Goal: Task Accomplishment & Management: Complete application form

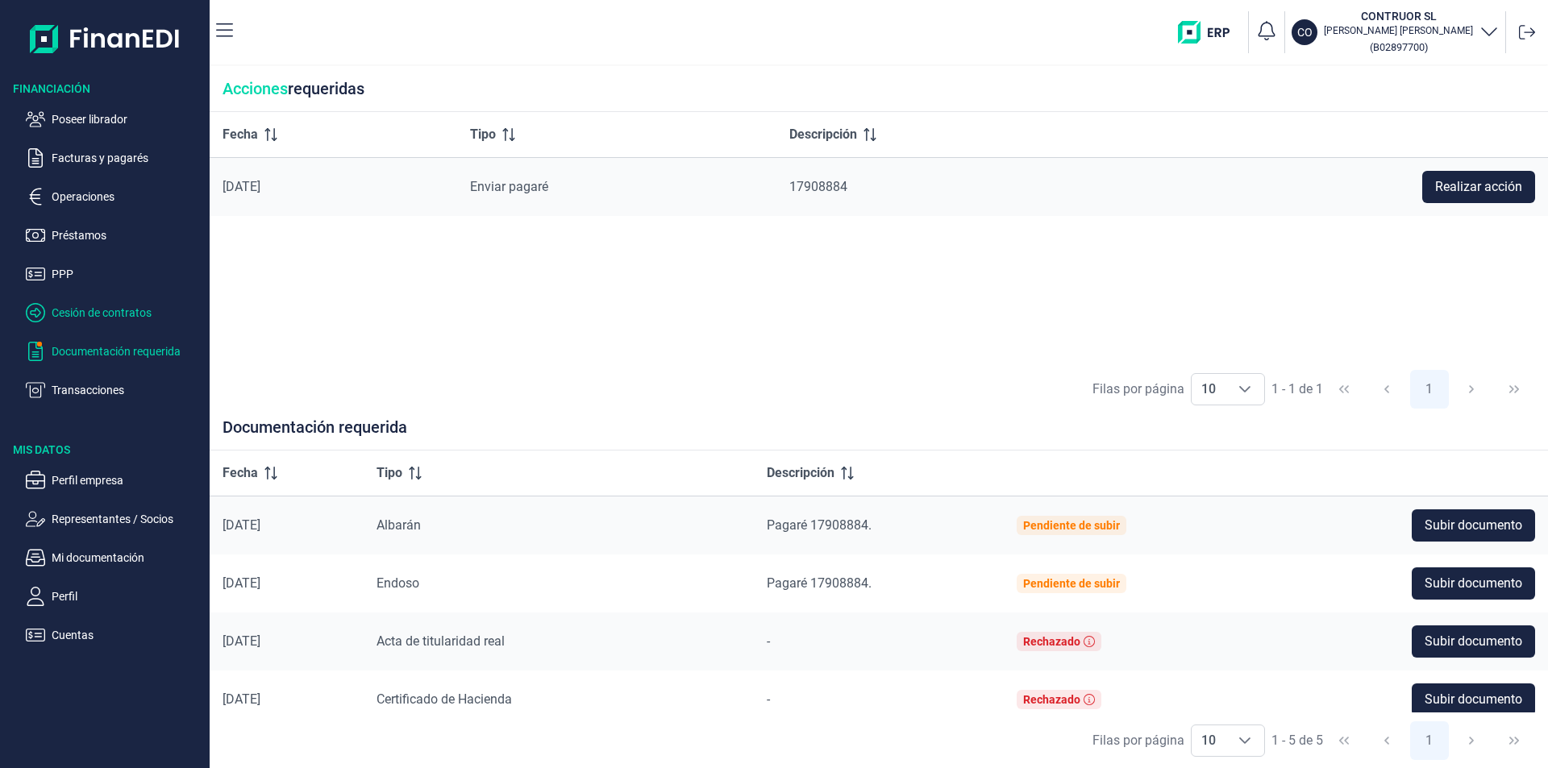
click at [79, 310] on p "Cesión de contratos" at bounding box center [128, 312] width 152 height 19
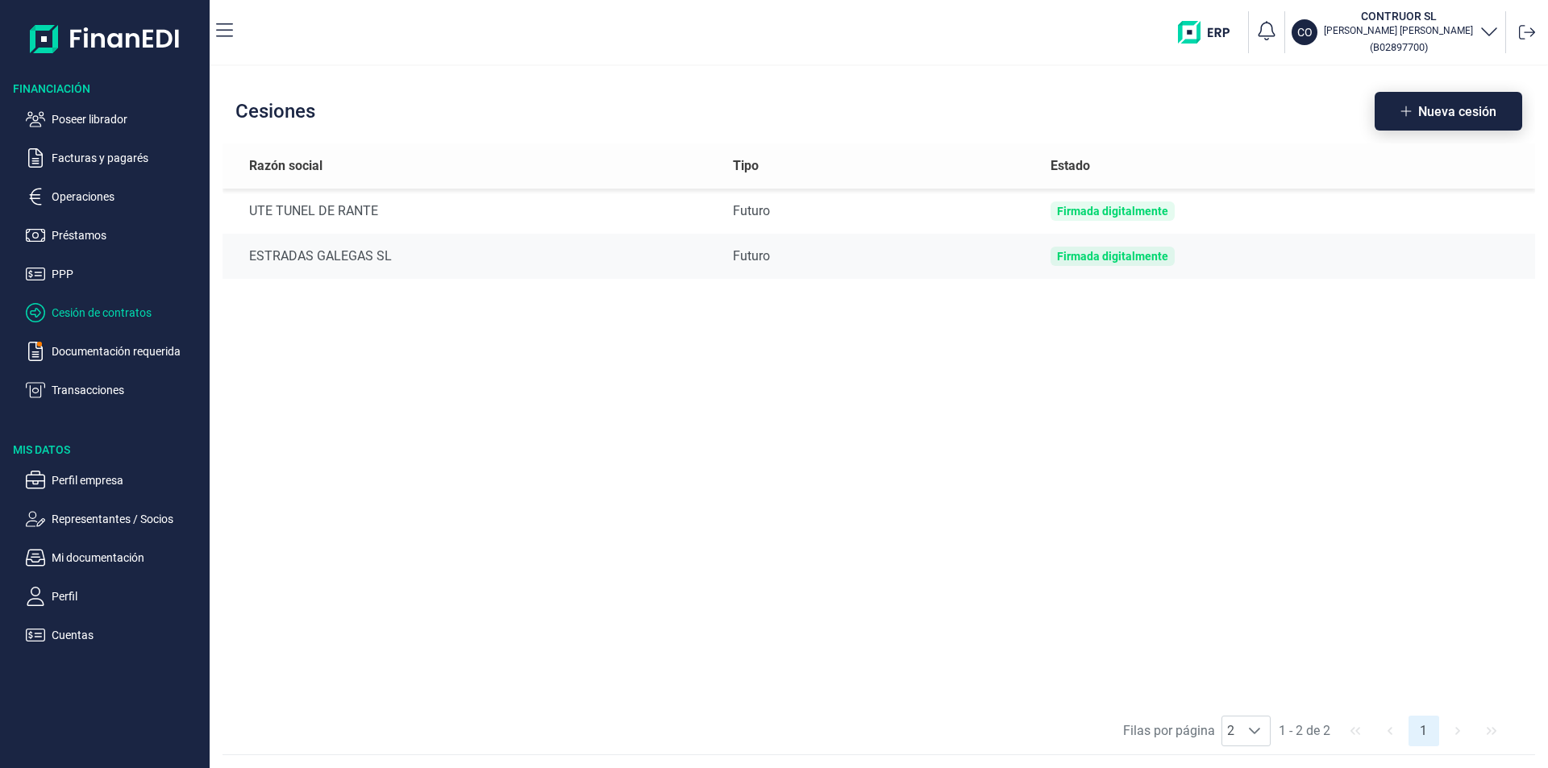
click at [1436, 113] on span "Nueva cesión" at bounding box center [1457, 112] width 78 height 12
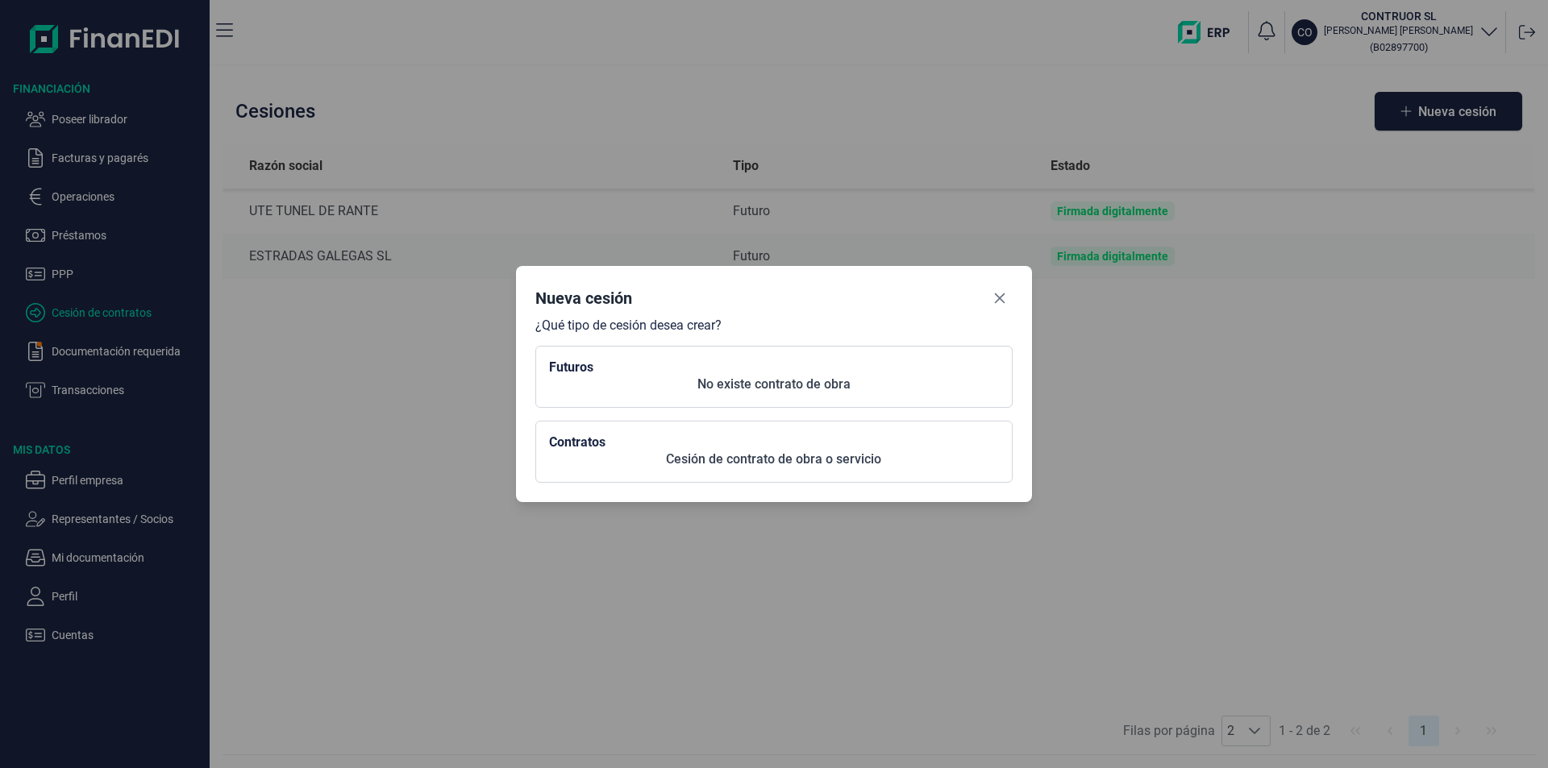
click at [748, 387] on p "No existe contrato de obra" at bounding box center [774, 384] width 450 height 19
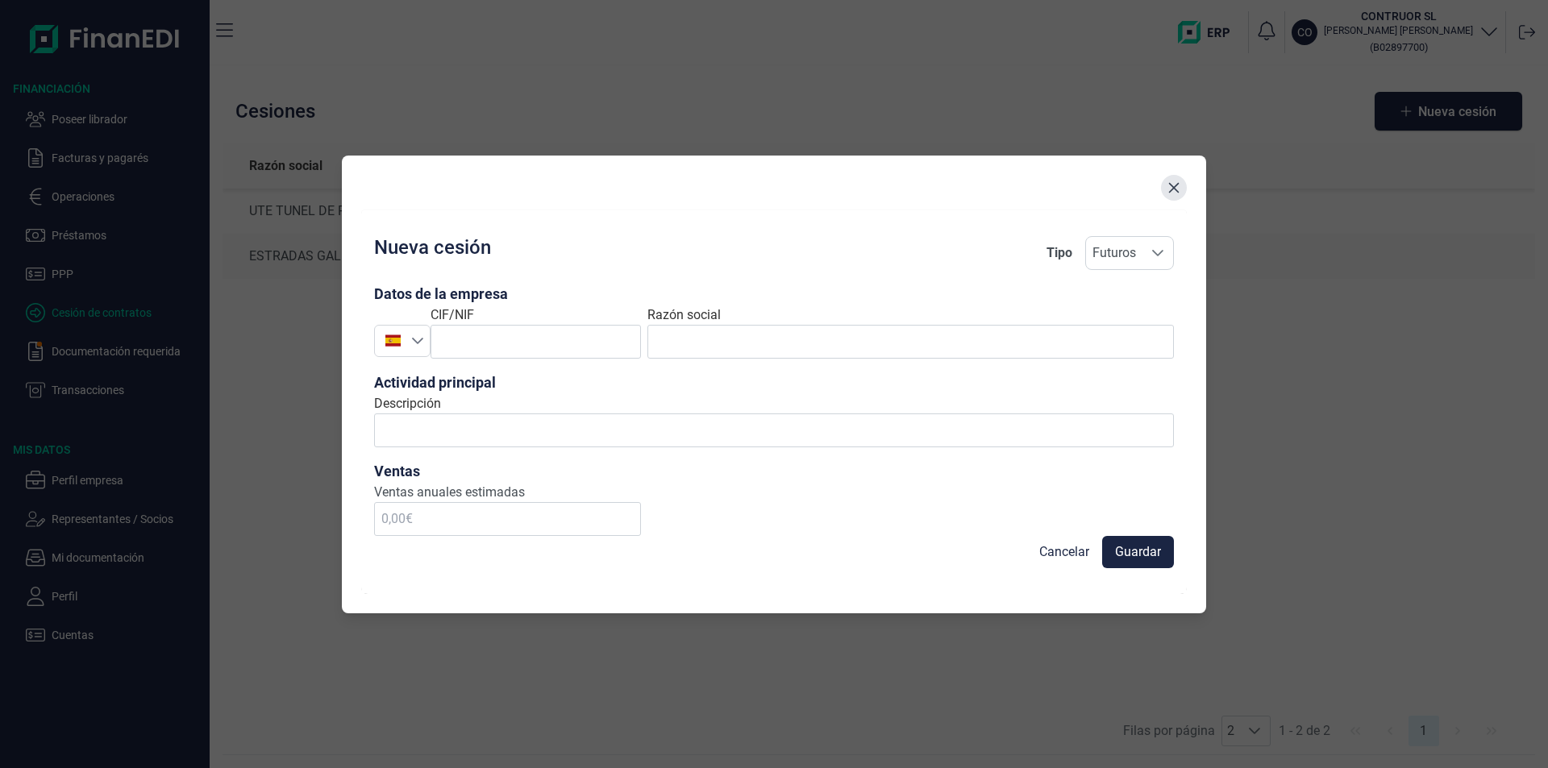
click at [1172, 186] on icon "Close" at bounding box center [1174, 187] width 10 height 10
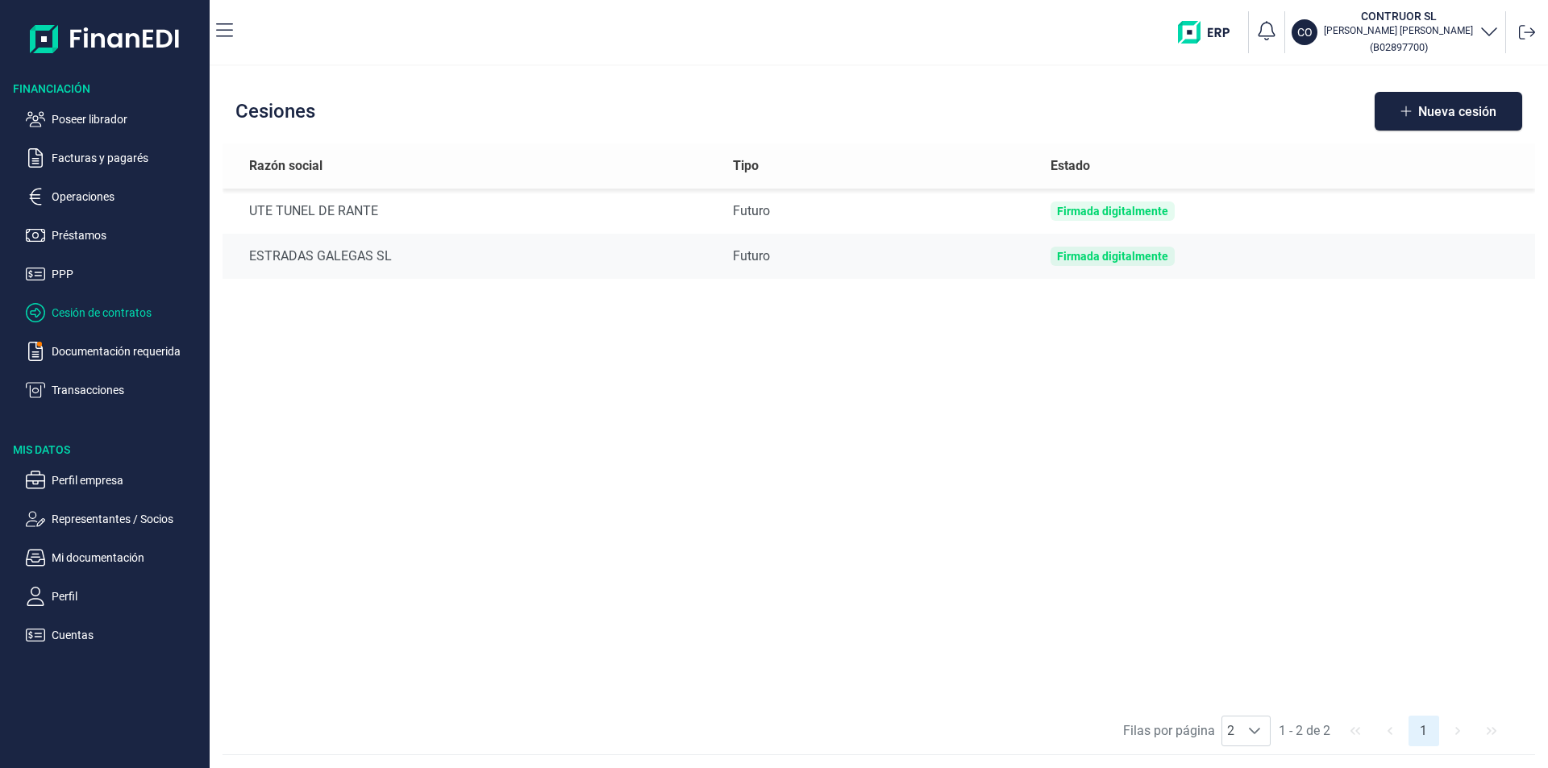
click at [1177, 464] on div "Razón social Tipo Estado UTE TUNEL DE RANTE Futuro Firmada digitalmente ESTRADA…" at bounding box center [879, 426] width 1313 height 564
click at [102, 114] on p "Poseer librador" at bounding box center [128, 119] width 152 height 19
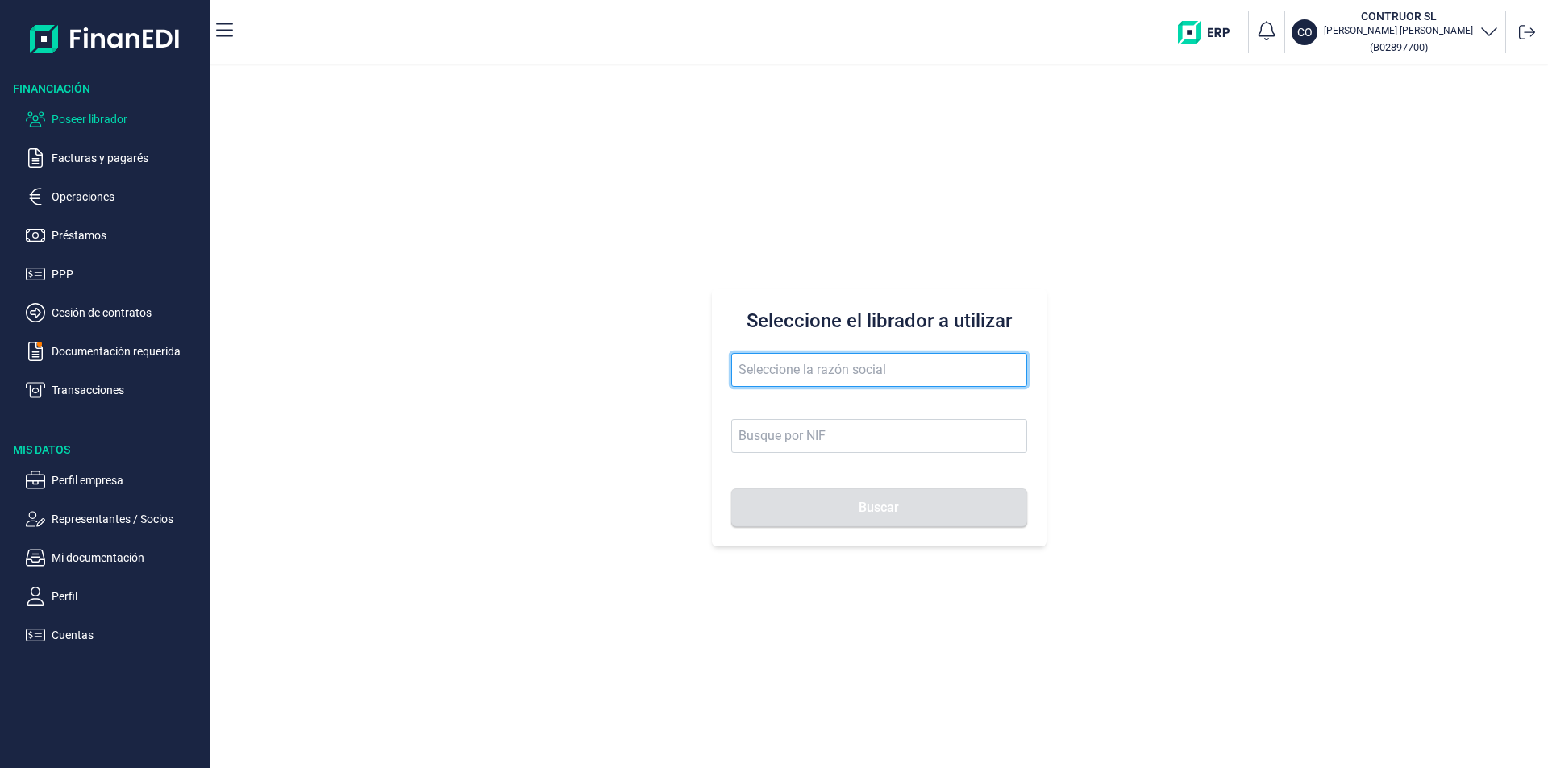
click at [757, 368] on input "text" at bounding box center [879, 370] width 296 height 34
type input "industrias fru"
drag, startPoint x: 831, startPoint y: 372, endPoint x: 716, endPoint y: 361, distance: 115.8
click at [716, 361] on div "Seleccione el librador a utilizar industrias fru Buscar" at bounding box center [879, 418] width 335 height 258
click at [736, 373] on input "text" at bounding box center [879, 370] width 296 height 34
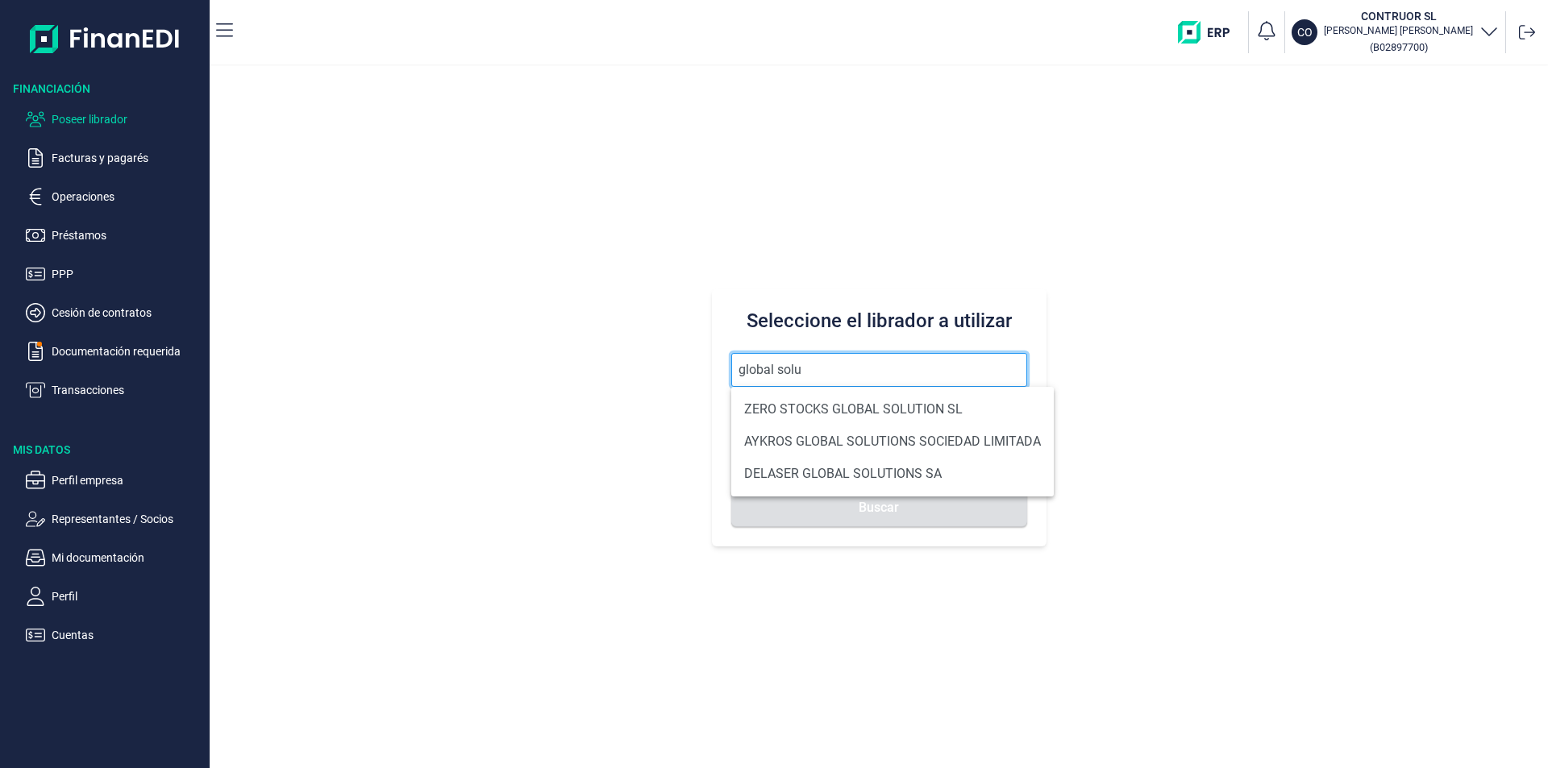
drag, startPoint x: 760, startPoint y: 368, endPoint x: 731, endPoint y: 367, distance: 28.2
click at [731, 367] on input "global solu" at bounding box center [879, 370] width 296 height 34
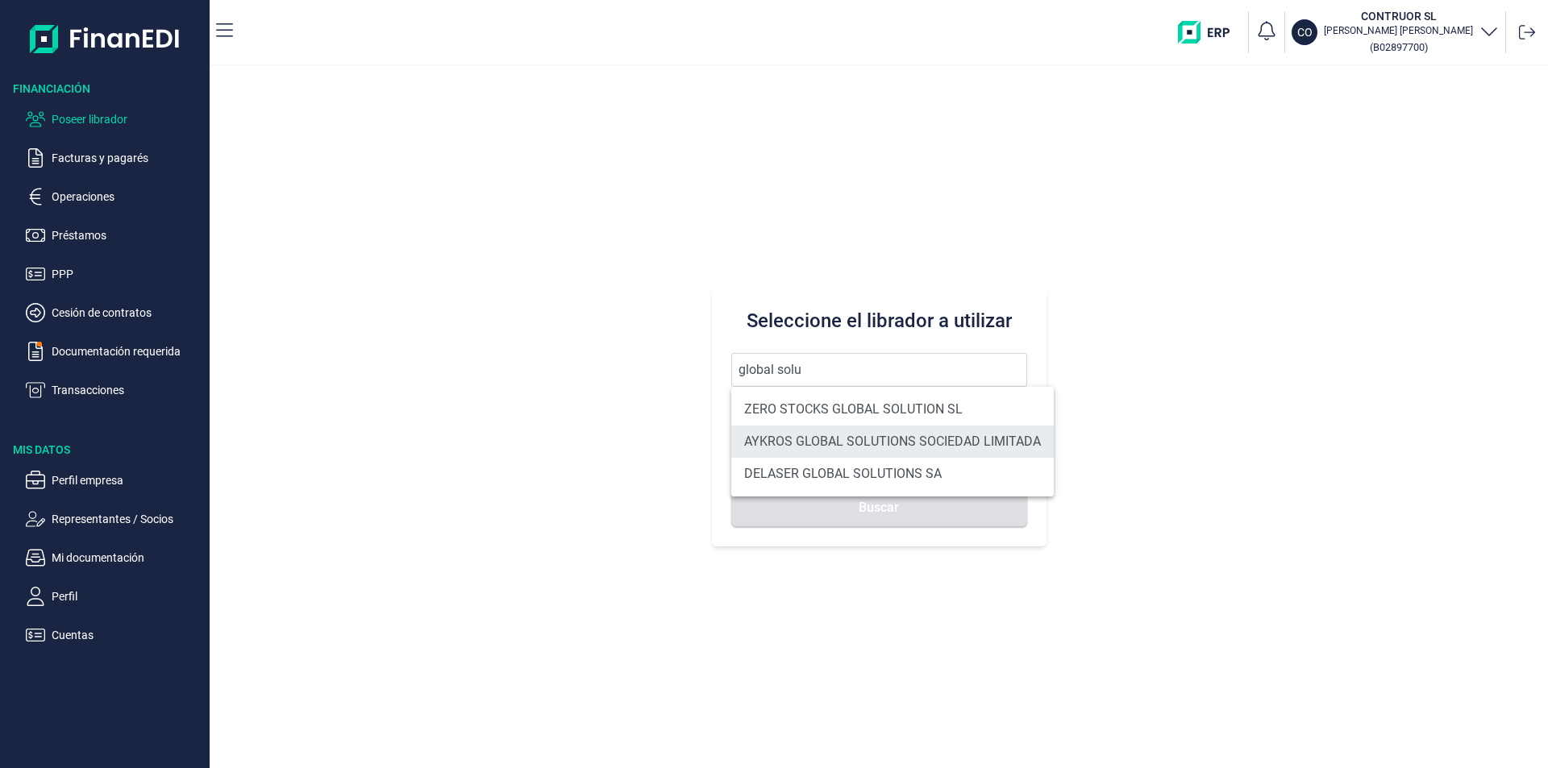
click at [793, 442] on li "AYKROS GLOBAL SOLUTIONS SOCIEDAD LIMITADA" at bounding box center [892, 442] width 323 height 32
type input "AYKROS GLOBAL SOLUTIONS SOCIEDAD LIMITADA"
type input "B95058939"
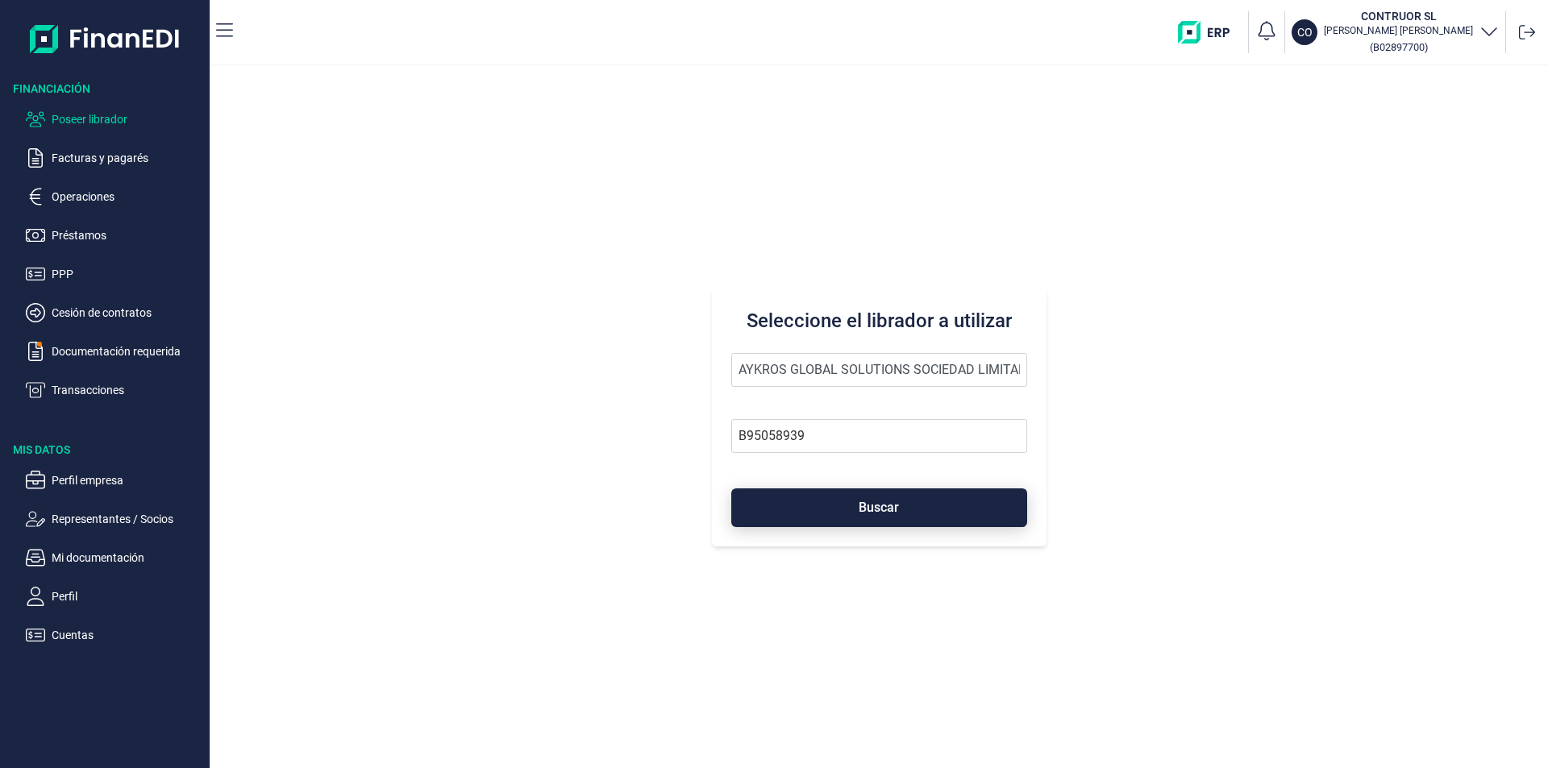
click at [822, 500] on button "Buscar" at bounding box center [879, 508] width 296 height 39
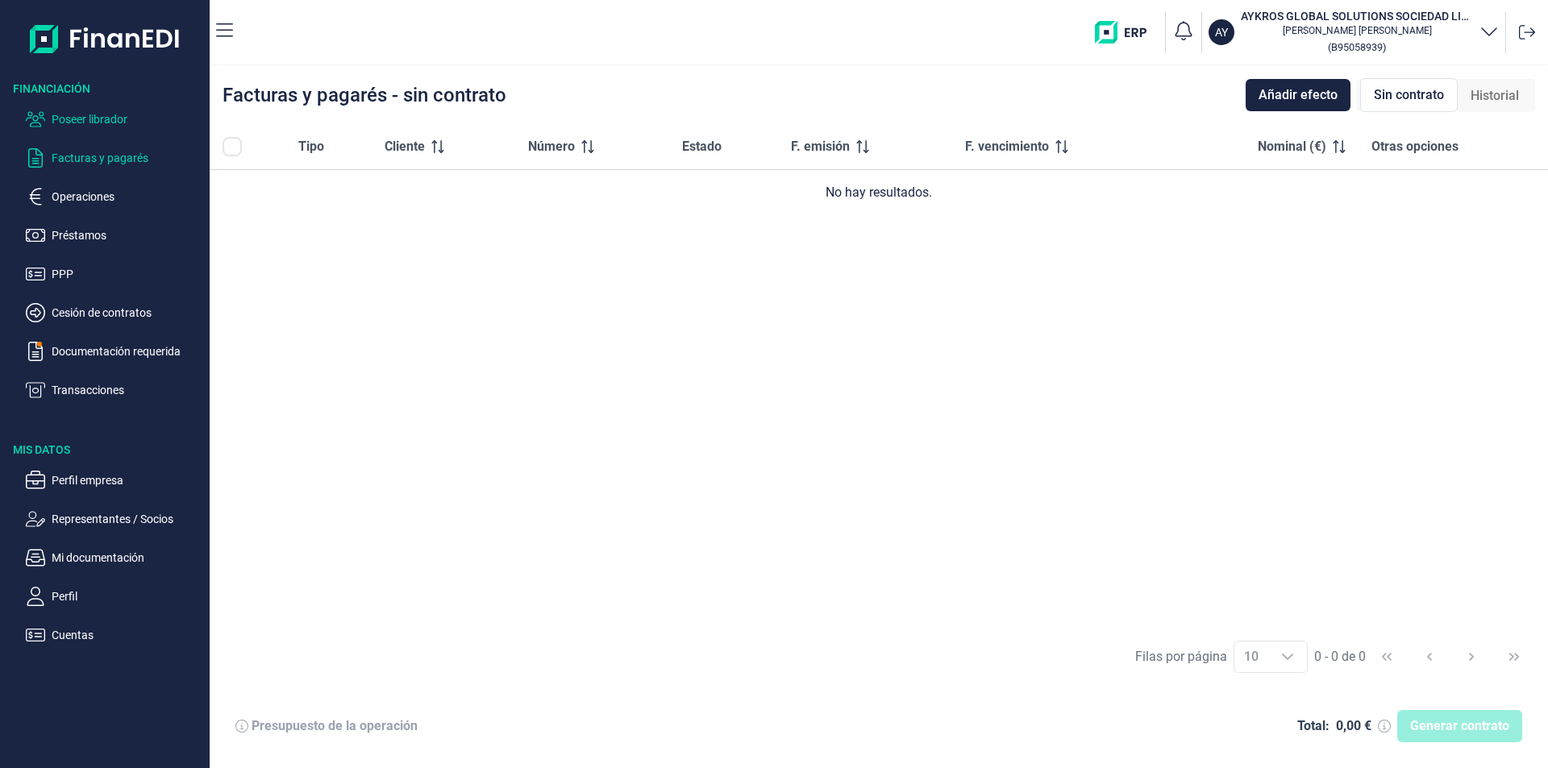
click at [89, 123] on p "Poseer librador" at bounding box center [128, 119] width 152 height 19
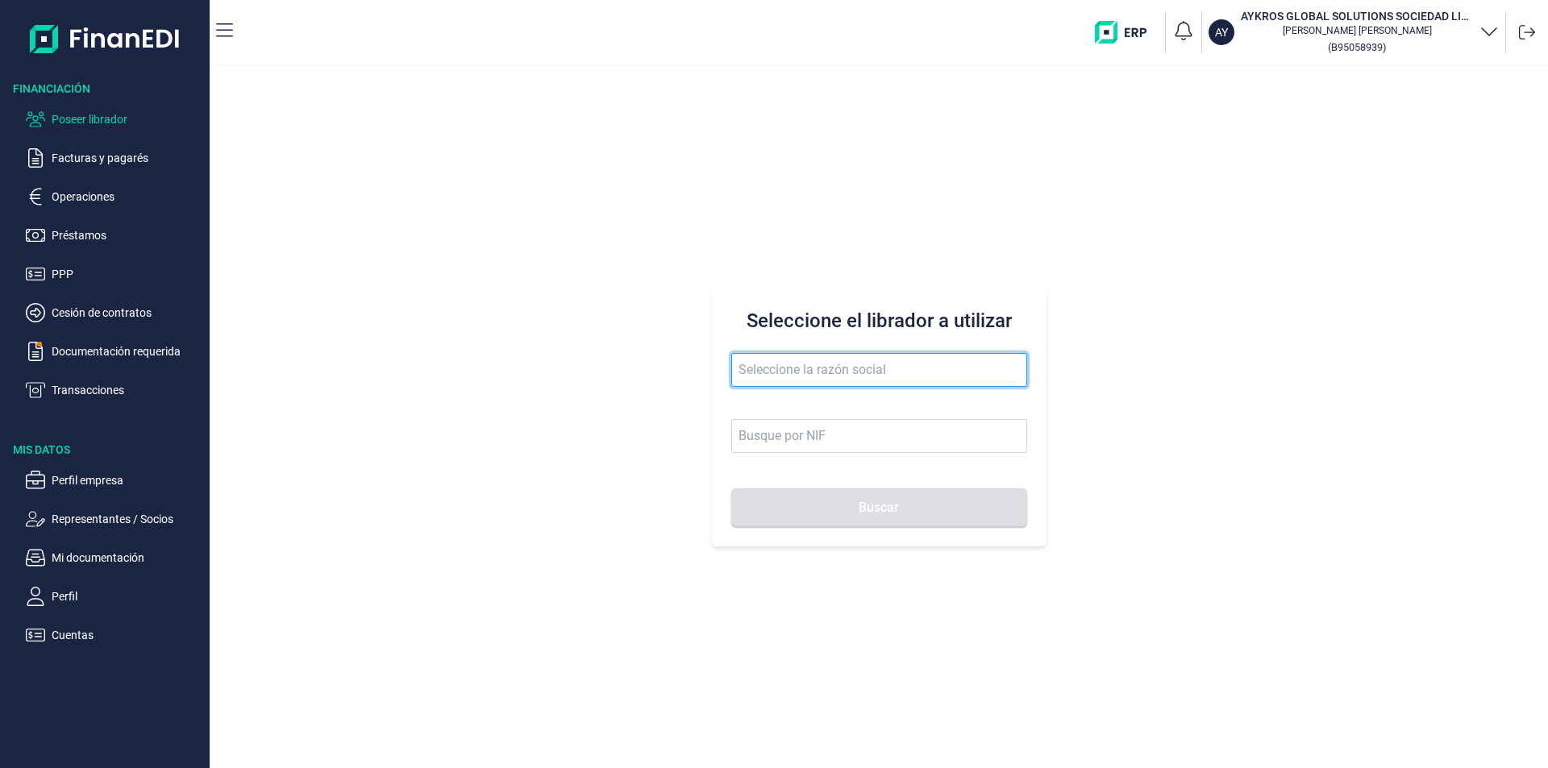
click at [761, 368] on input "text" at bounding box center [879, 370] width 296 height 34
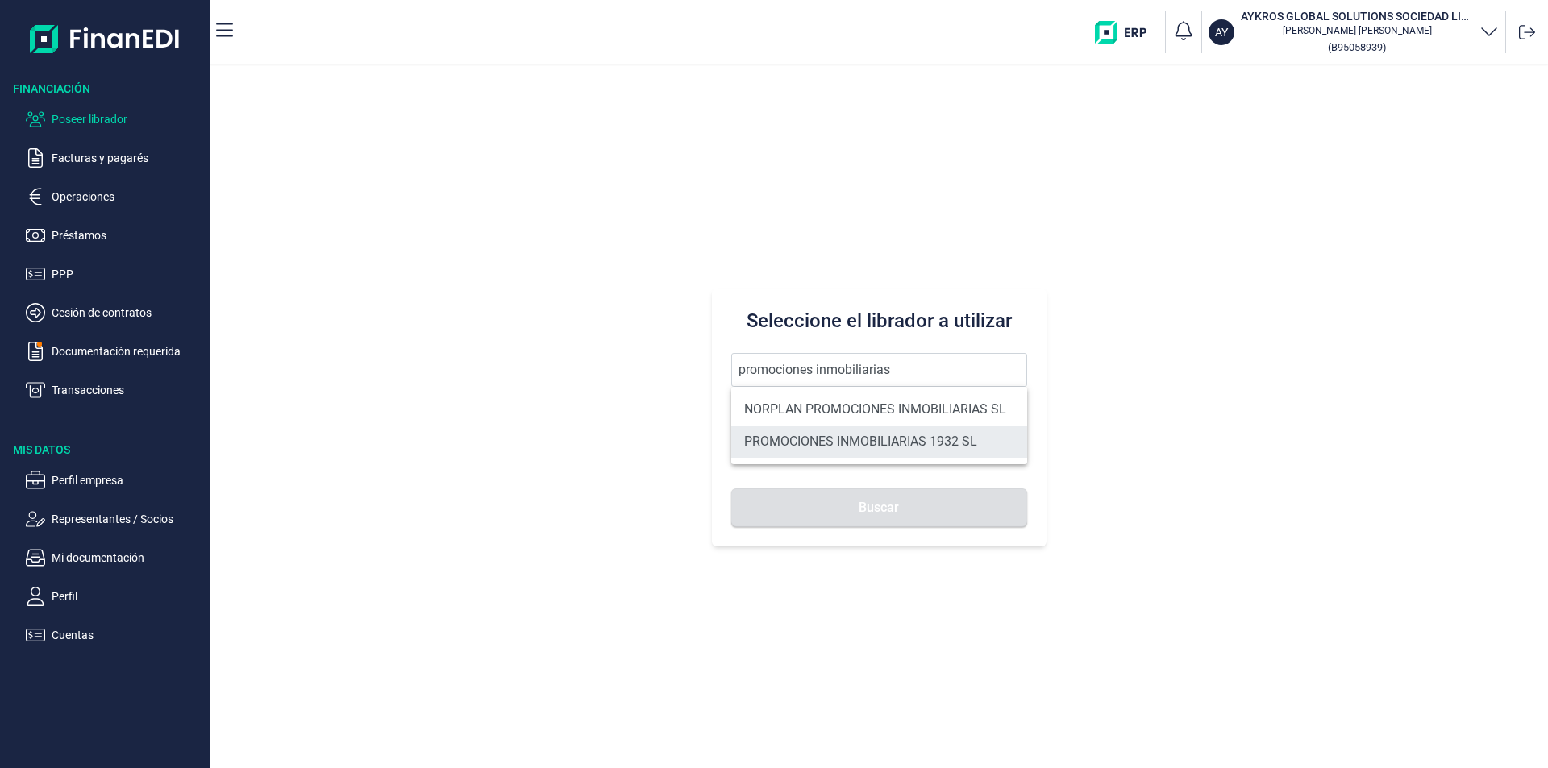
click at [856, 439] on li "PROMOCIONES INMOBILIARIAS 1932 SL" at bounding box center [879, 442] width 296 height 32
type input "PROMOCIONES INMOBILIARIAS 1932 SL"
type input "B06857874"
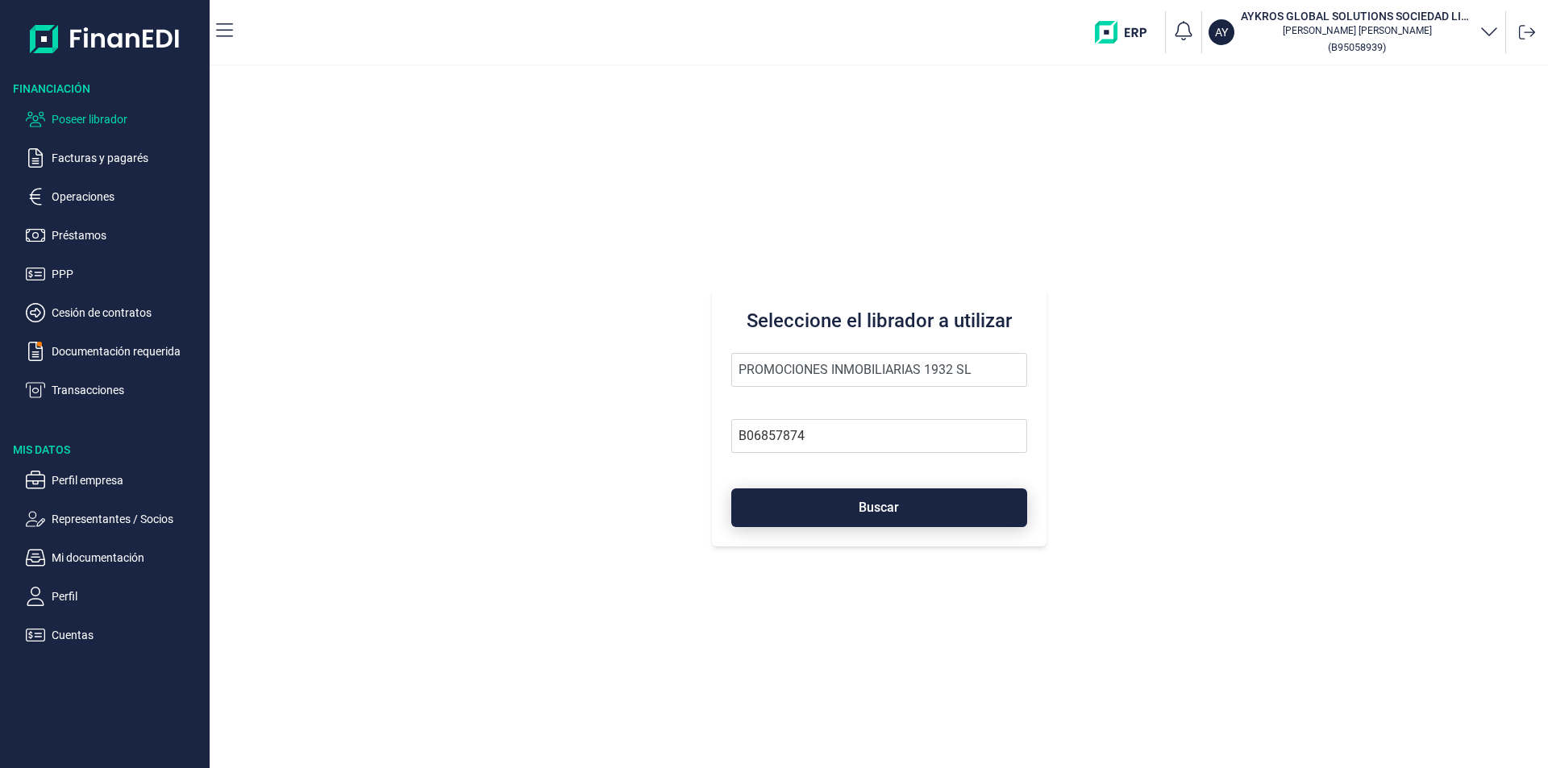
click at [859, 505] on span "Buscar" at bounding box center [879, 508] width 40 height 12
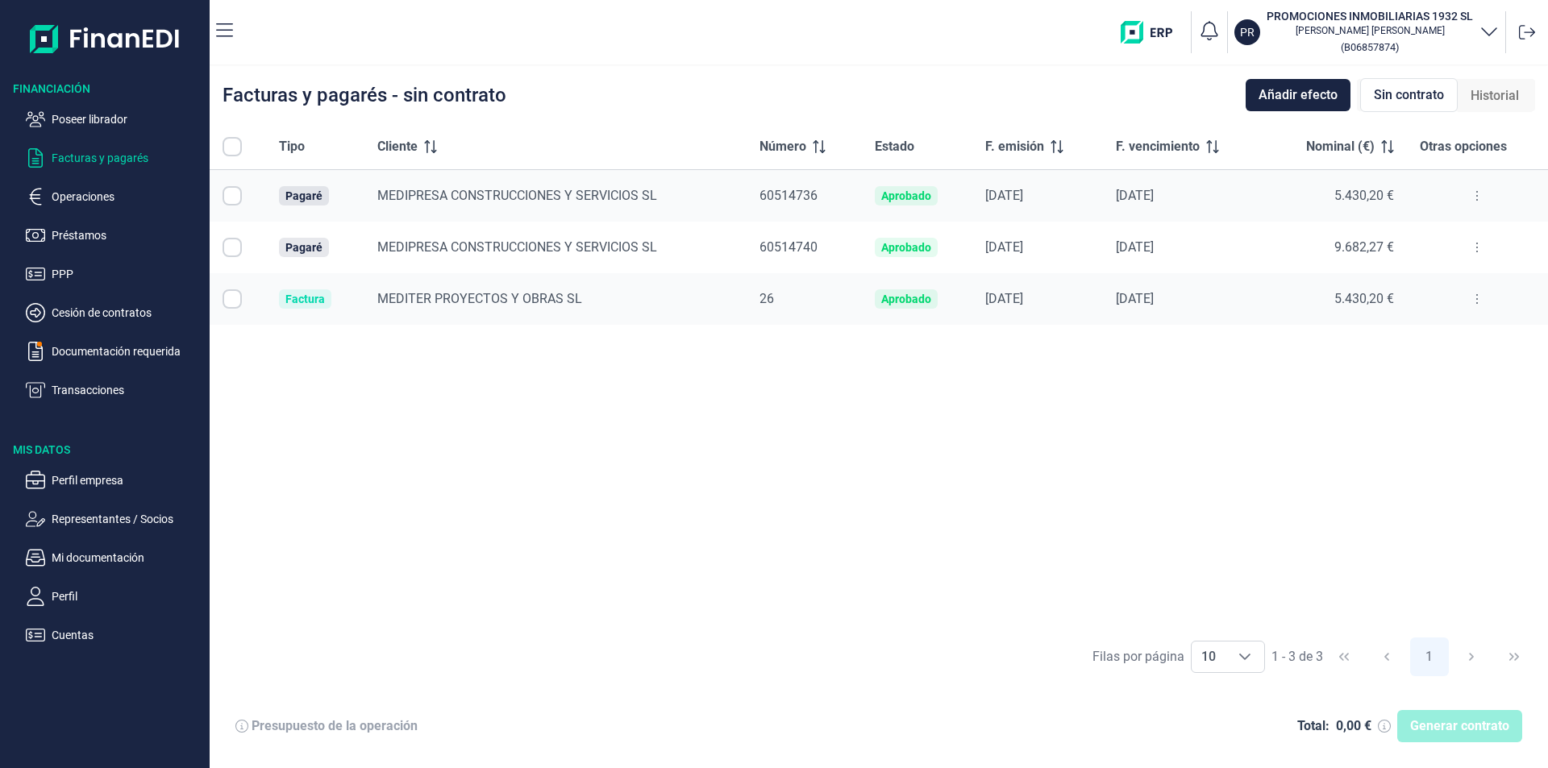
checkbox input "true"
click at [1480, 192] on button at bounding box center [1477, 196] width 29 height 26
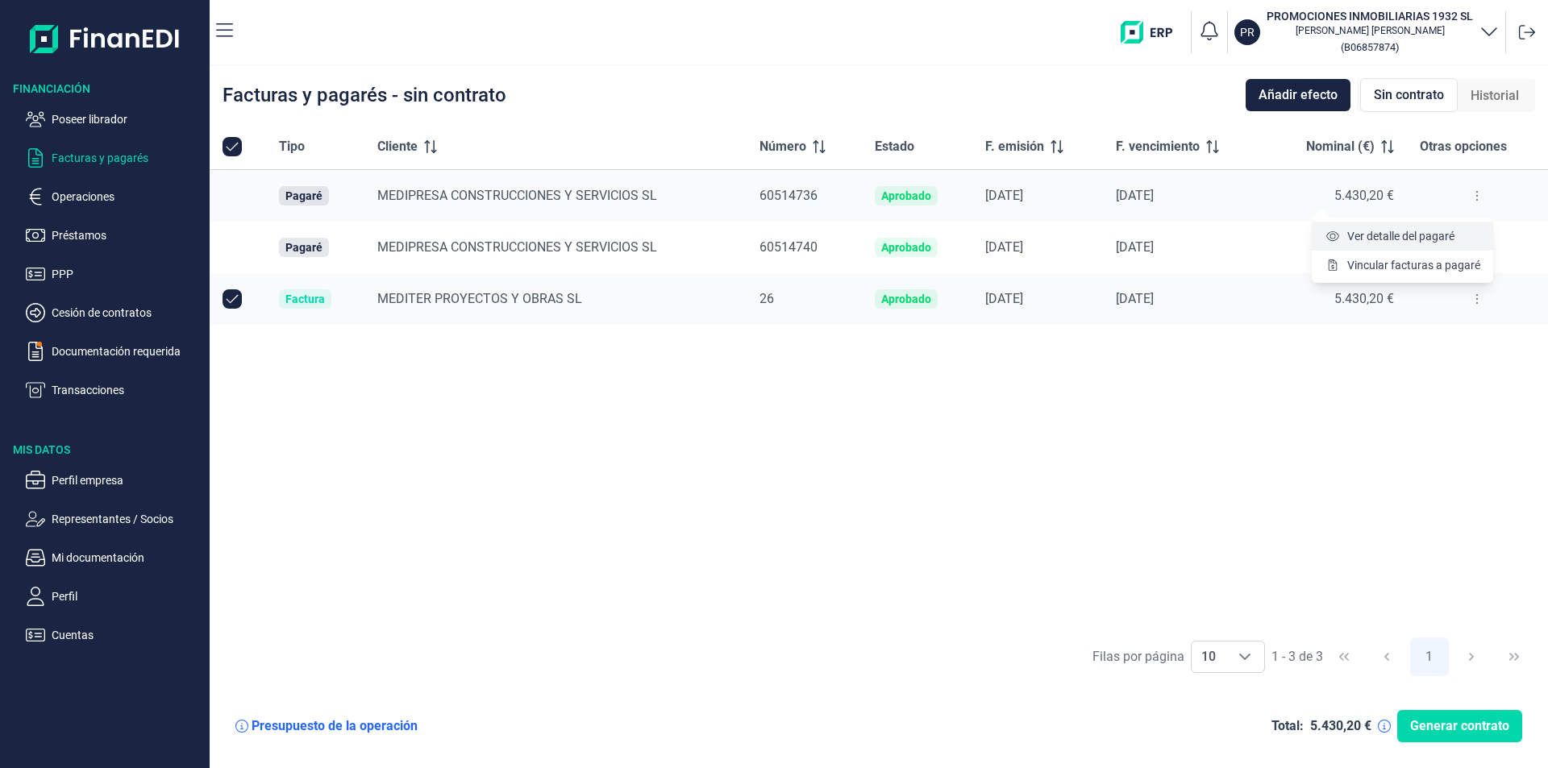
click at [1423, 234] on span "Ver detalle del pagaré" at bounding box center [1400, 236] width 107 height 16
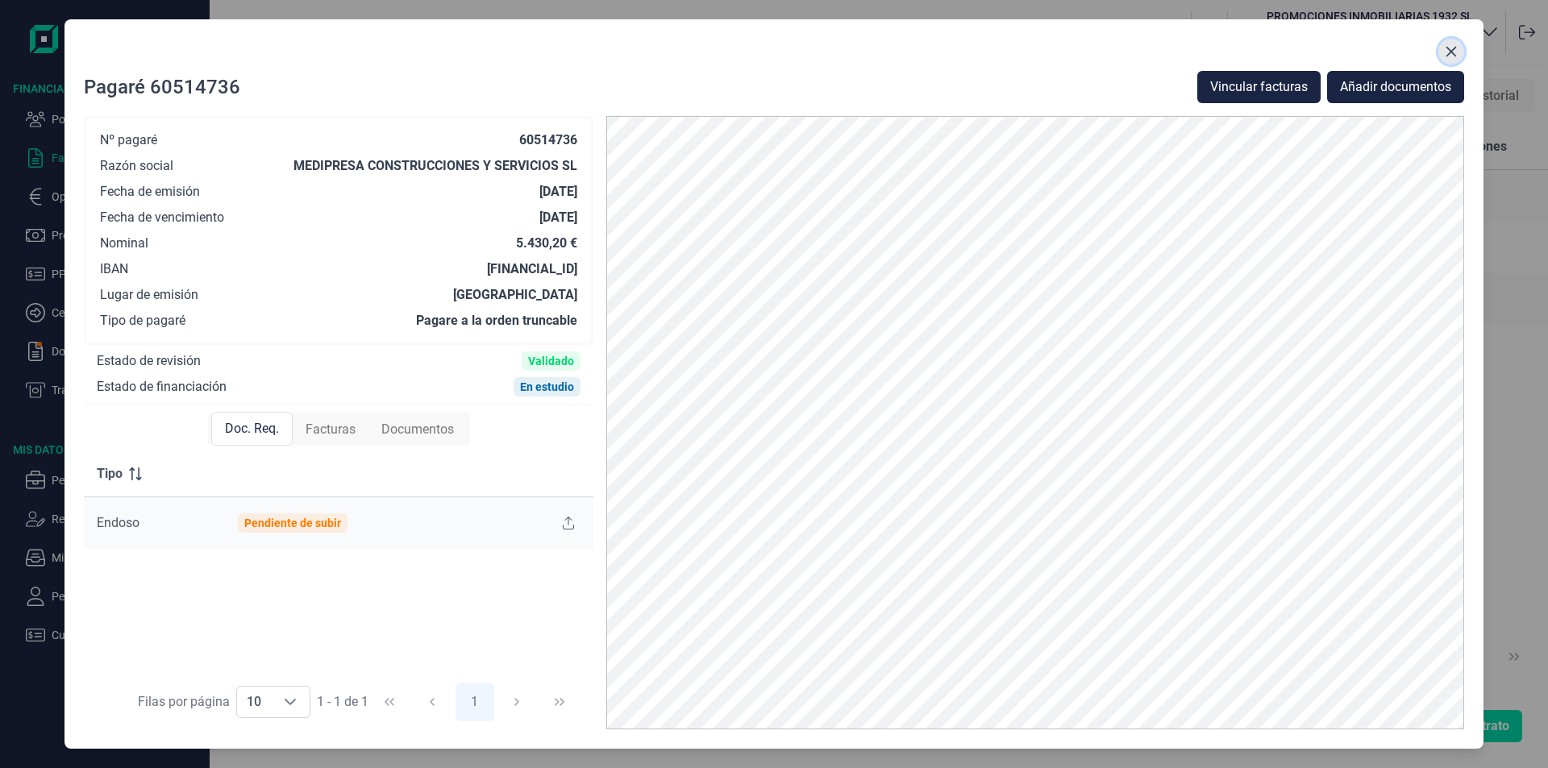
click at [1451, 48] on icon "Close" at bounding box center [1451, 51] width 13 height 13
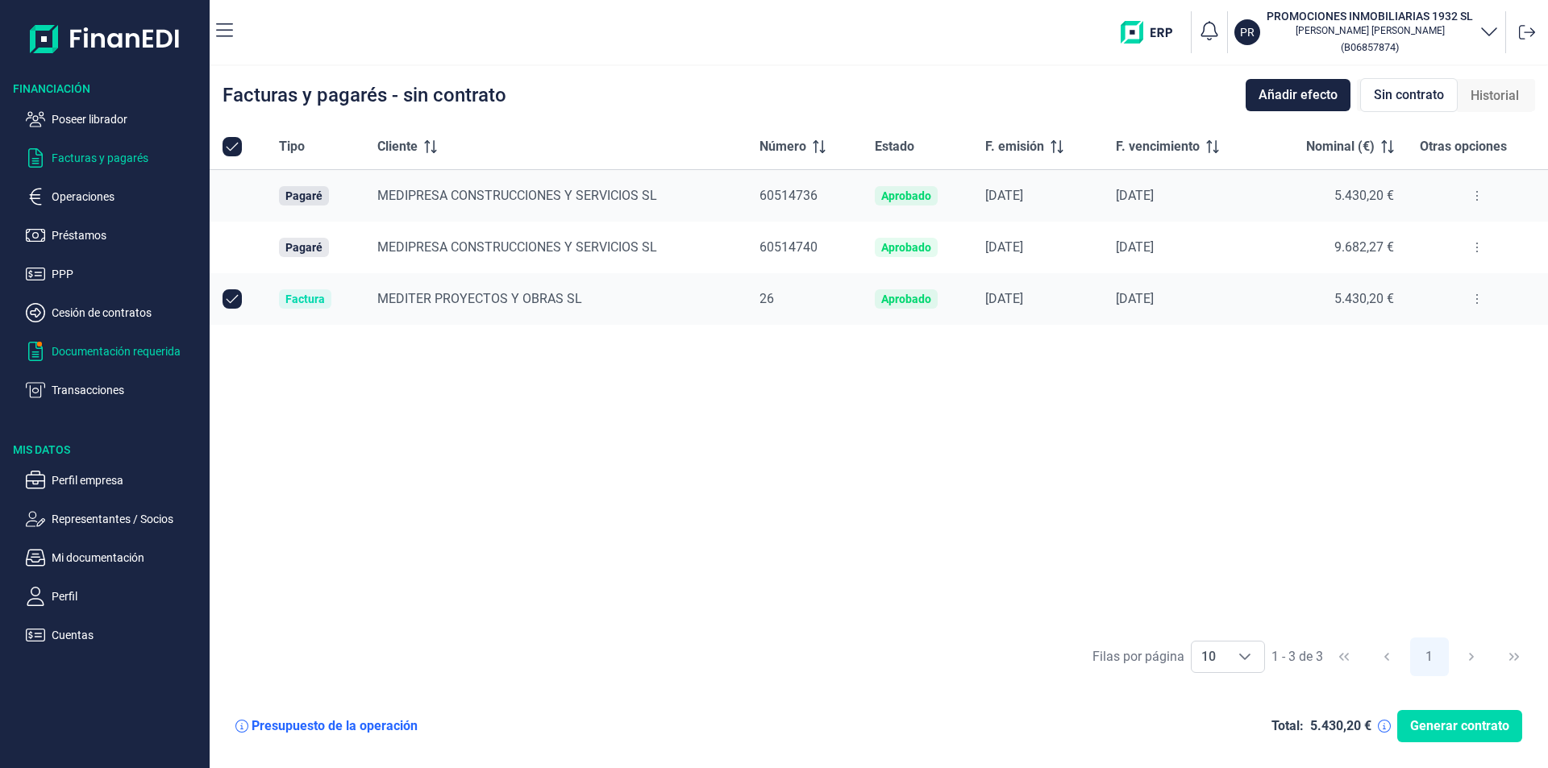
click at [148, 351] on p "Documentación requerida" at bounding box center [128, 351] width 152 height 19
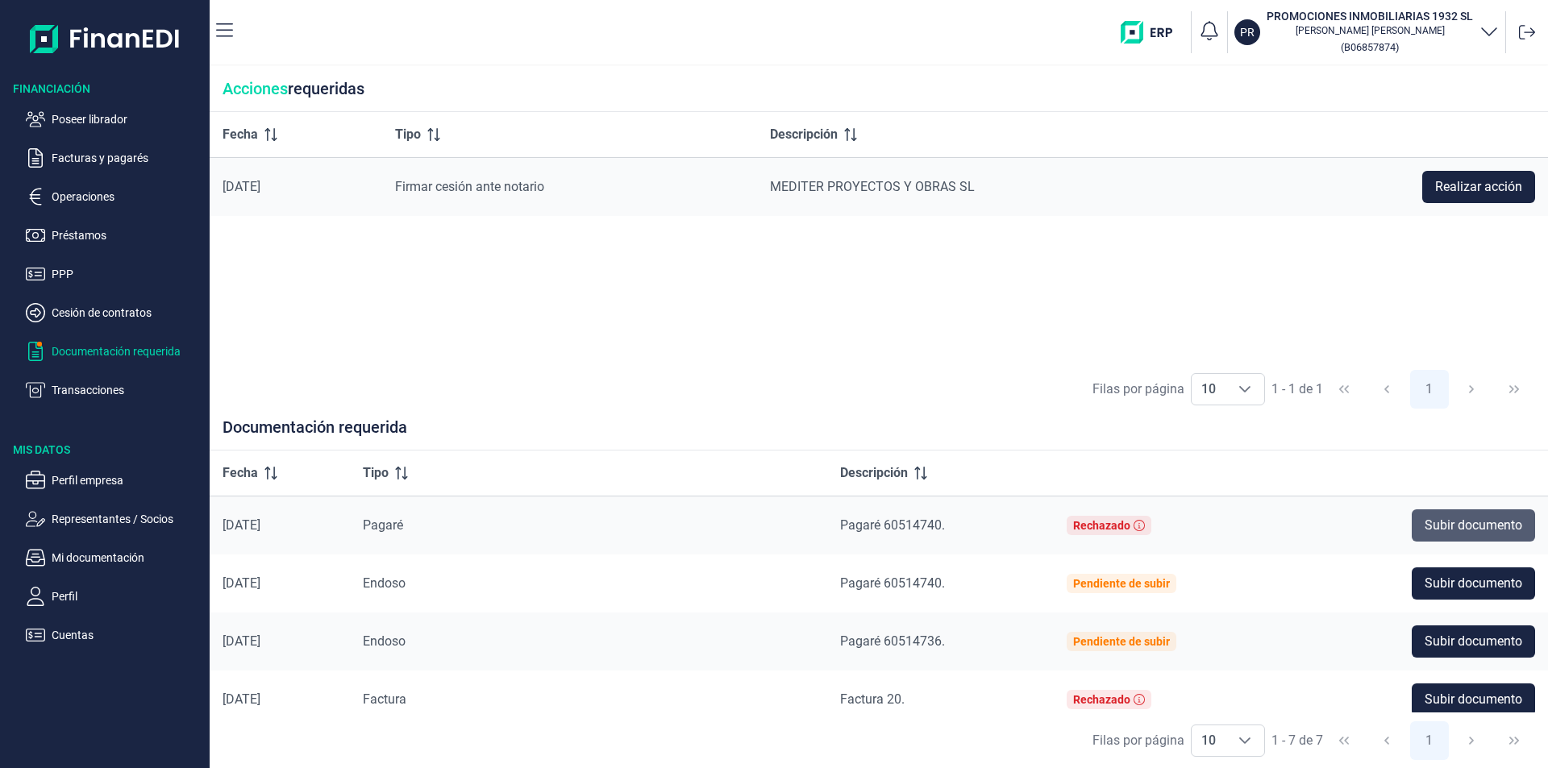
click at [1464, 533] on span "Subir documento" at bounding box center [1474, 525] width 98 height 19
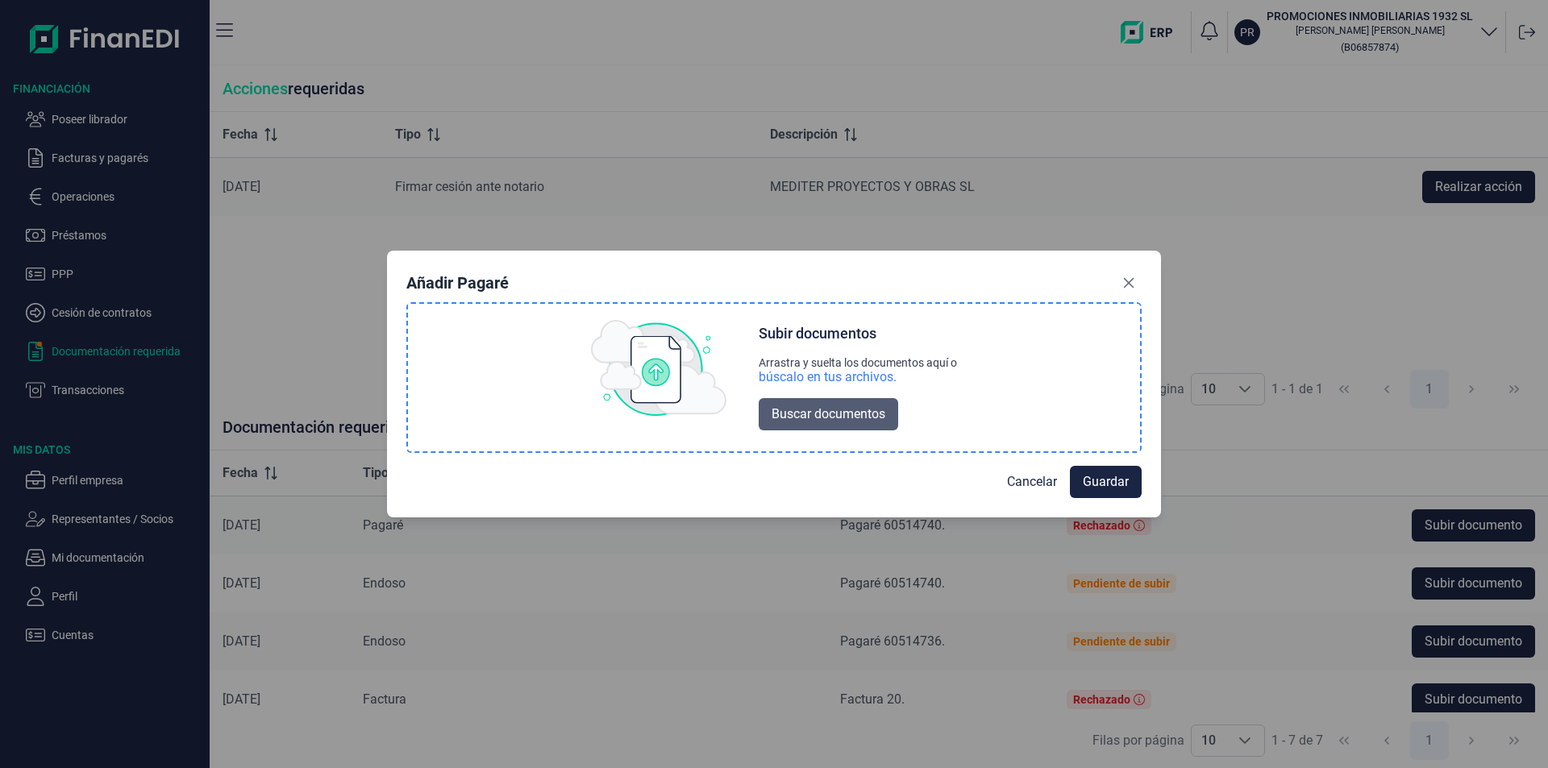
click at [846, 414] on span "Buscar documentos" at bounding box center [829, 414] width 114 height 19
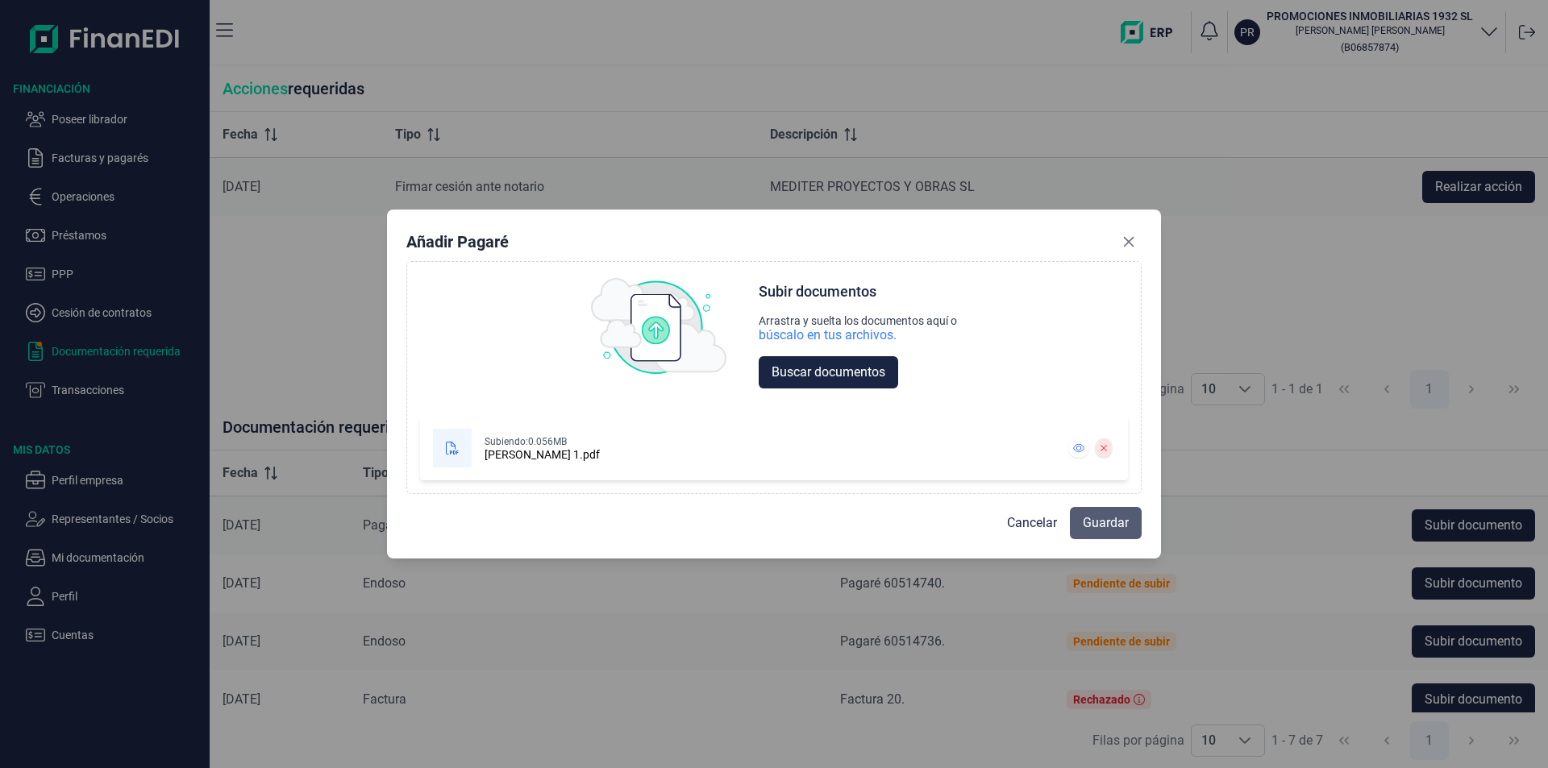
click at [1091, 521] on span "Guardar" at bounding box center [1106, 523] width 46 height 19
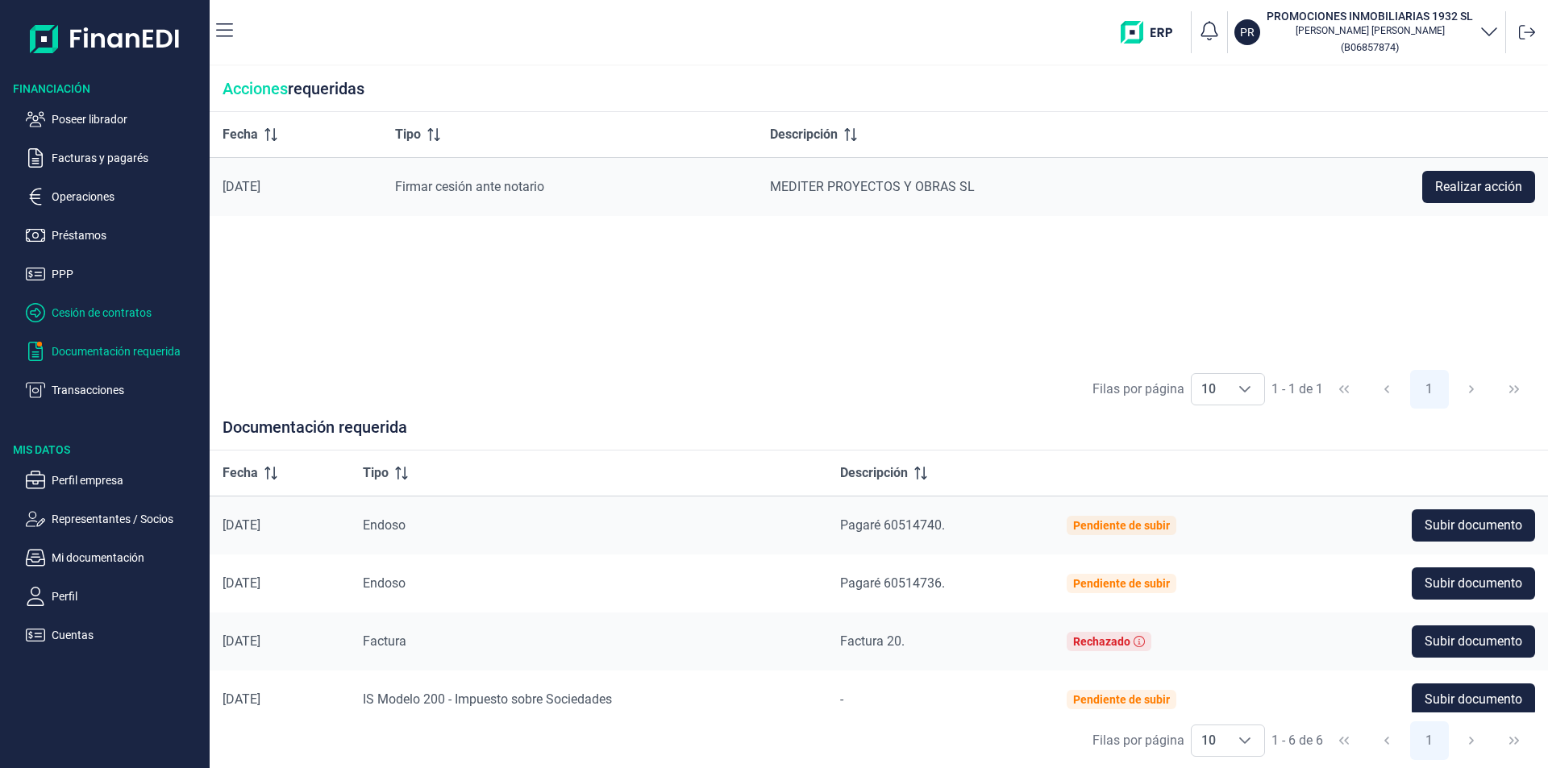
click at [121, 310] on p "Cesión de contratos" at bounding box center [128, 312] width 152 height 19
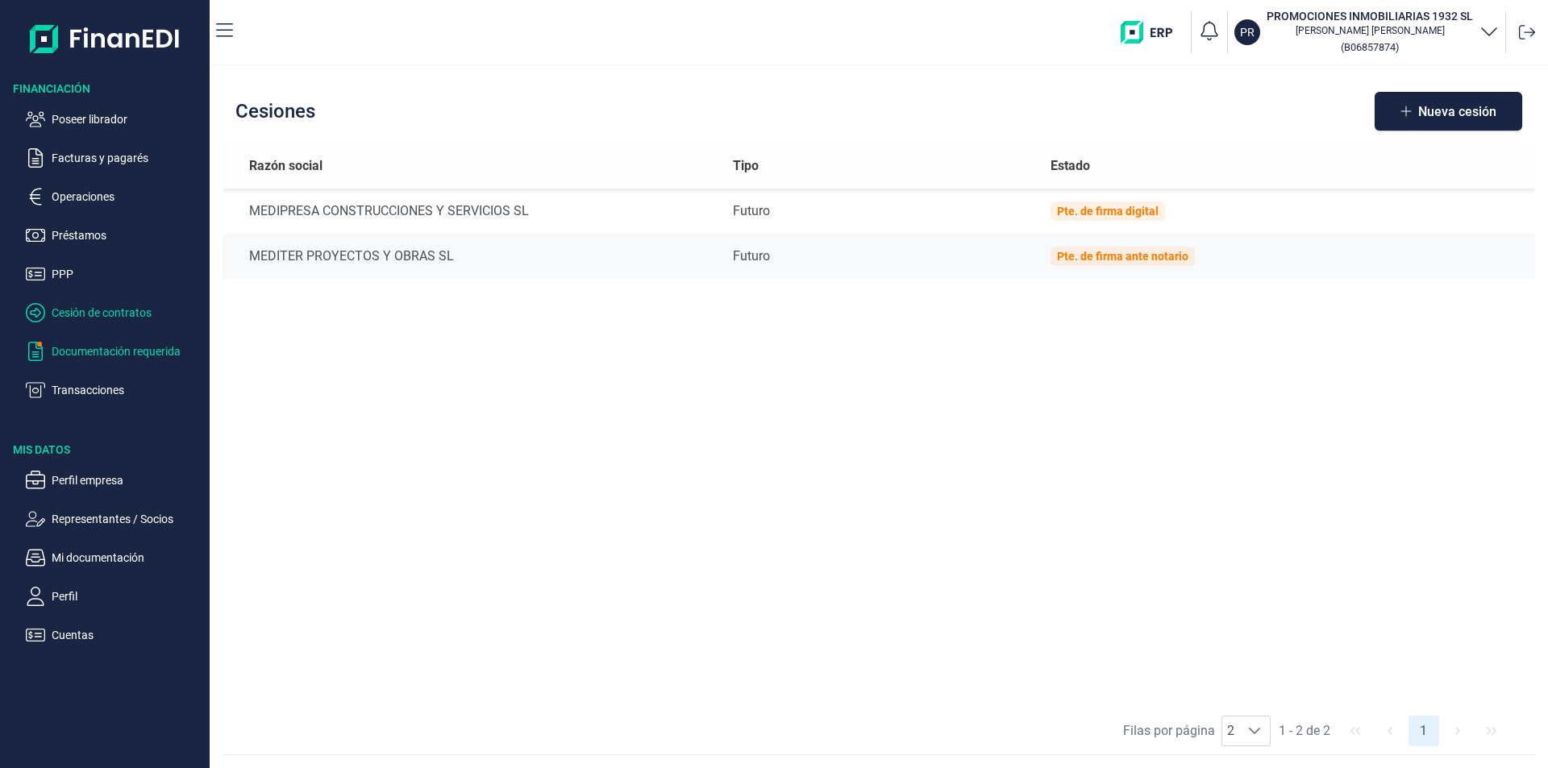
click at [130, 352] on p "Documentación requerida" at bounding box center [128, 351] width 152 height 19
